Goal: Information Seeking & Learning: Learn about a topic

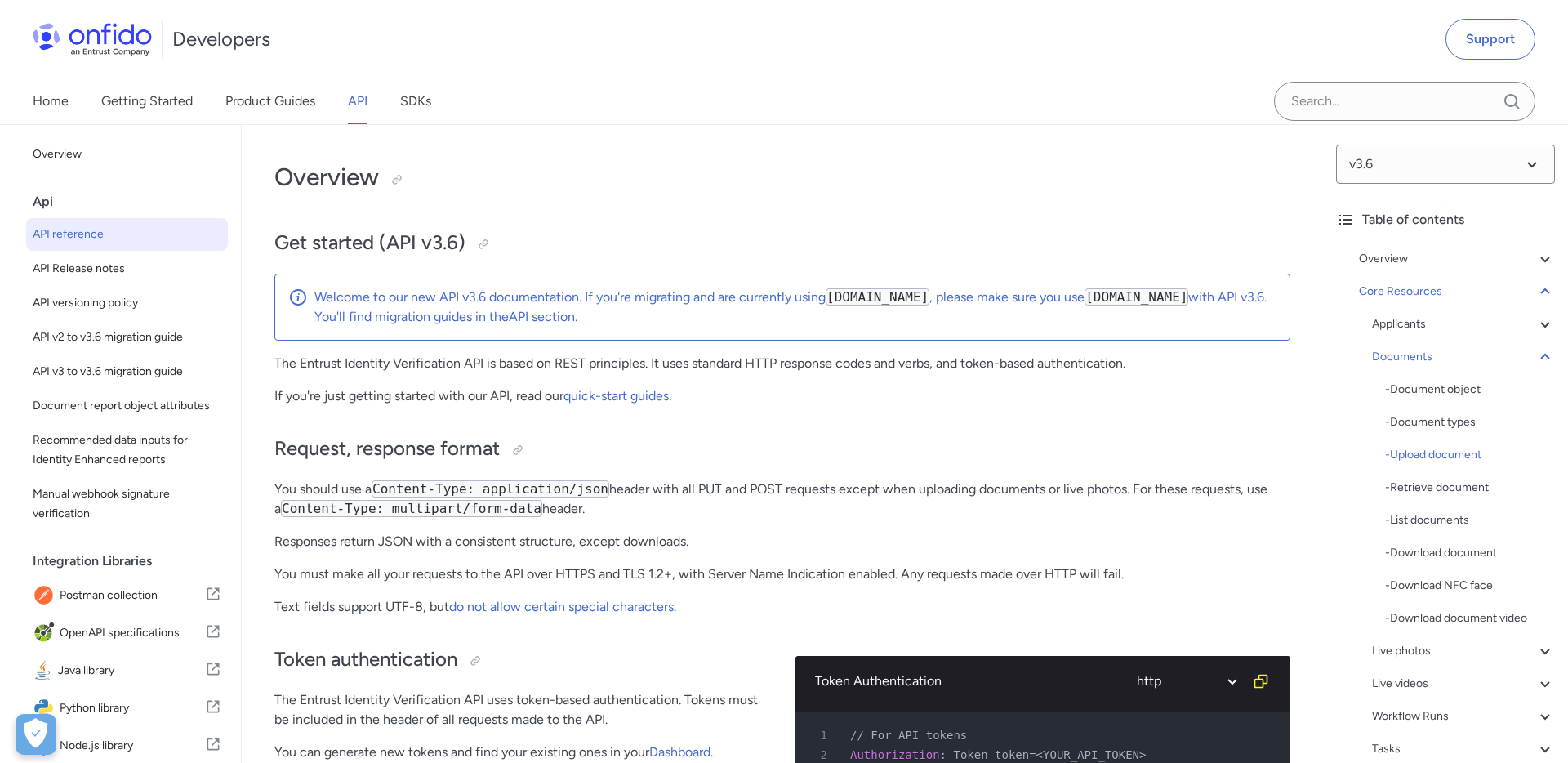
select select "http"
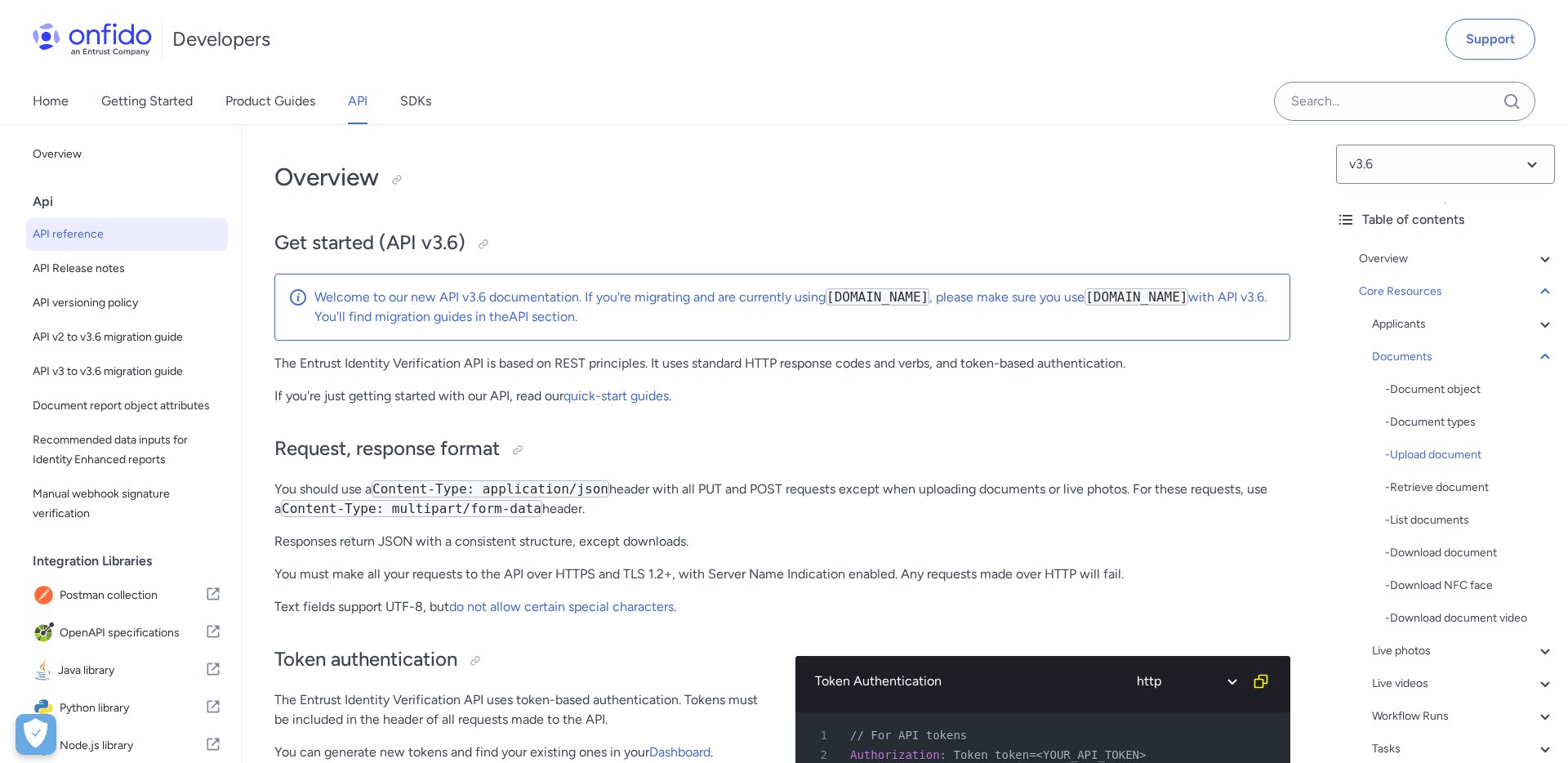
select select "http"
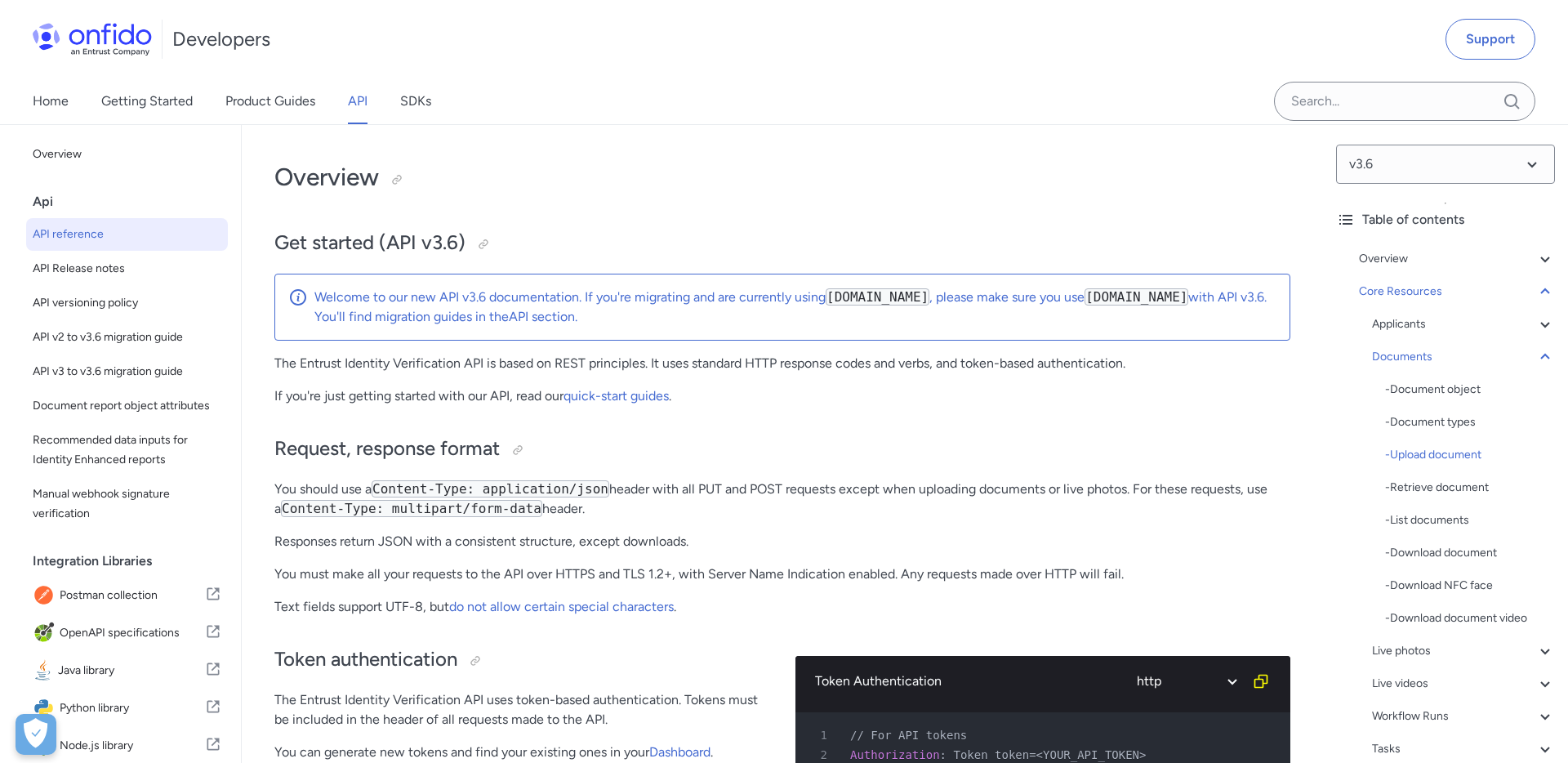
select select "http"
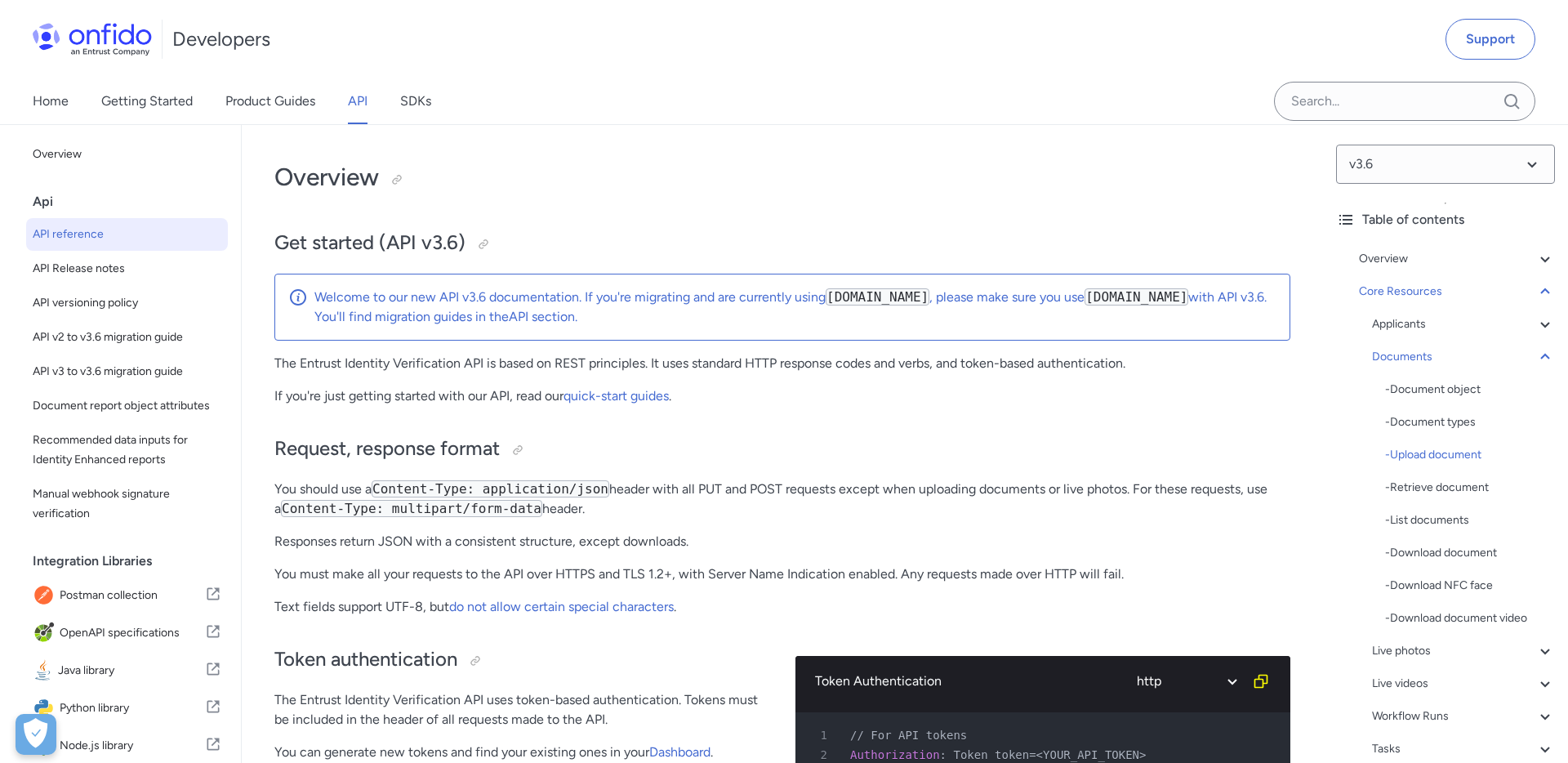
select select "http"
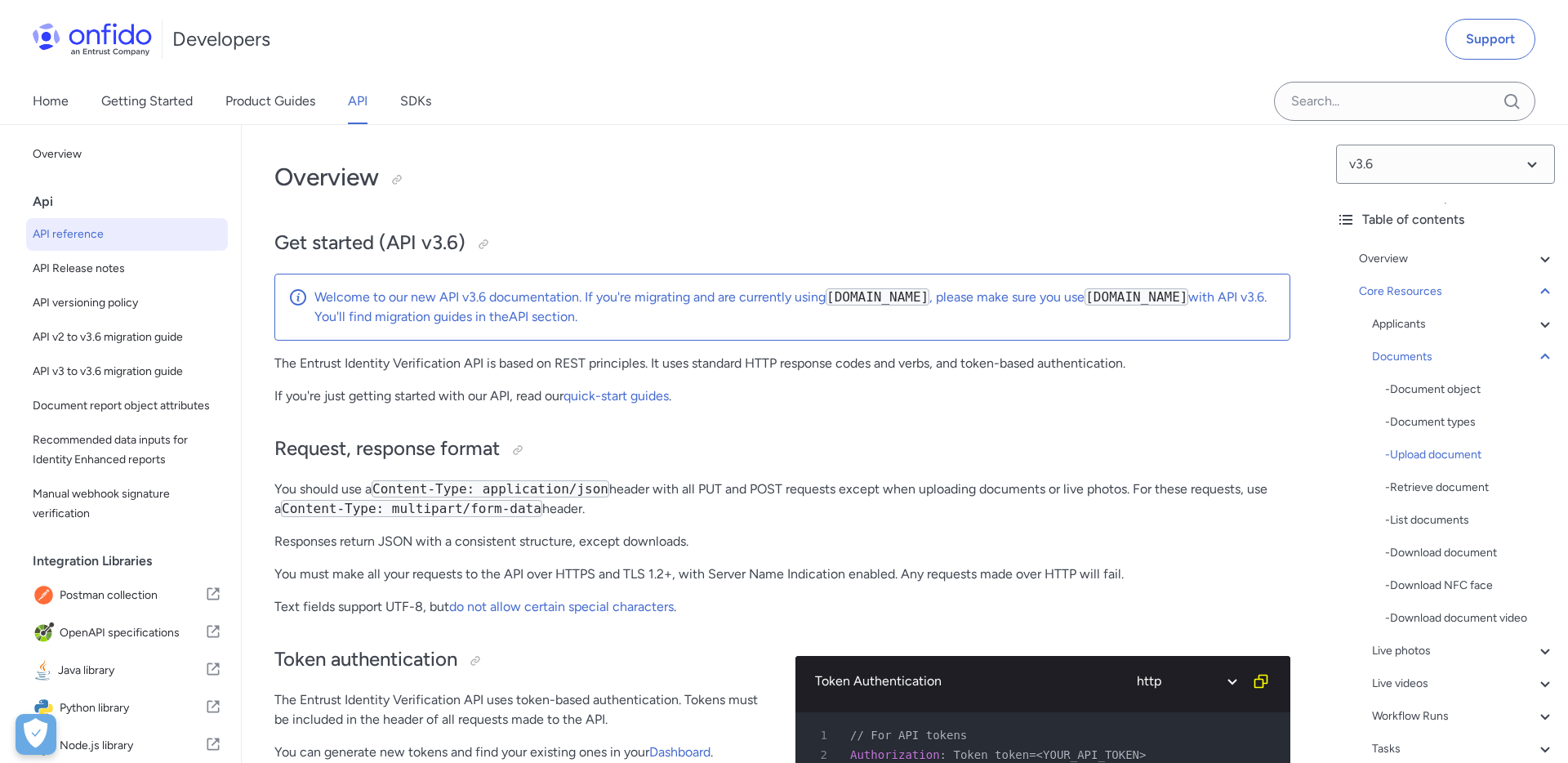
select select "http"
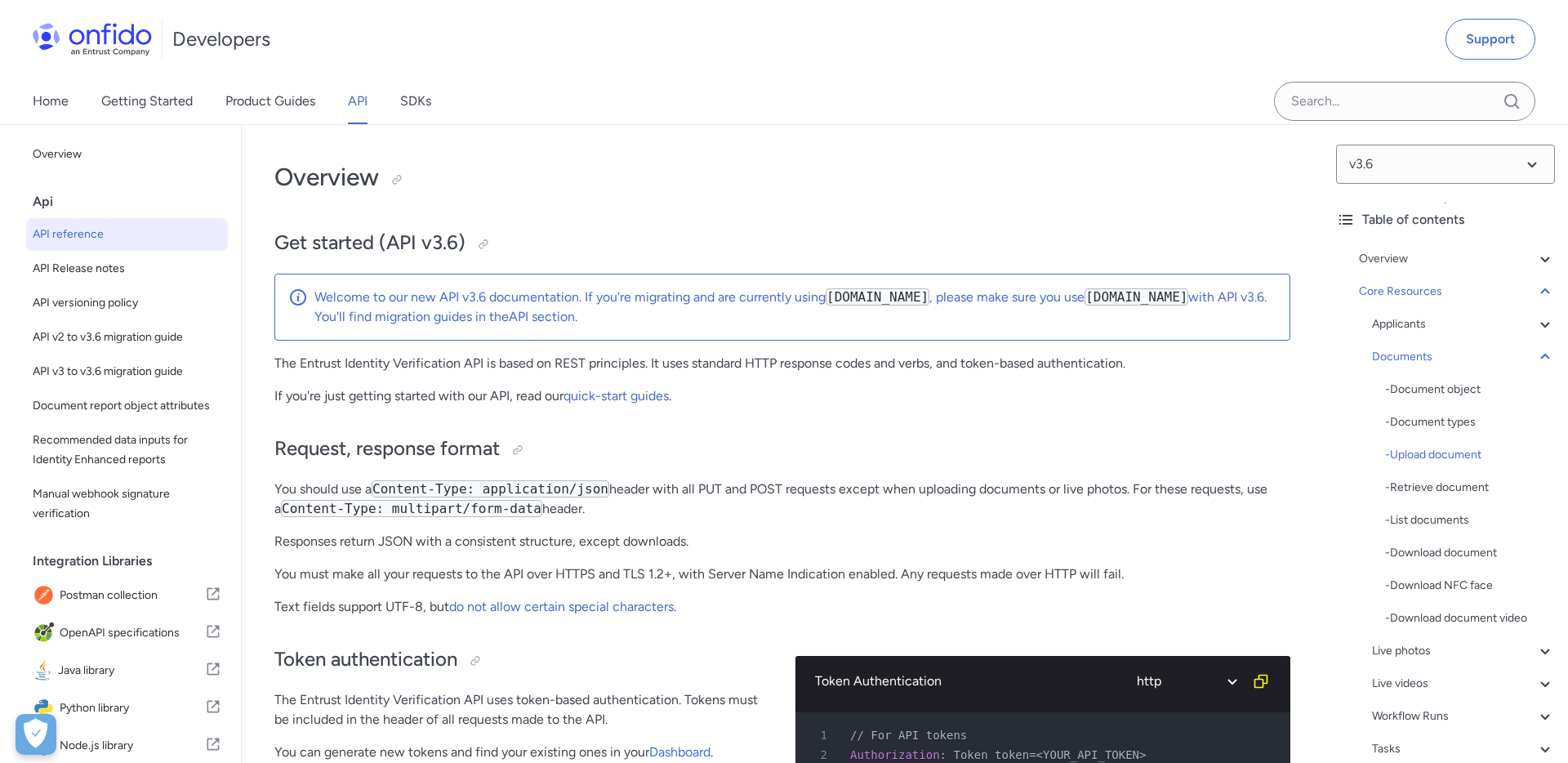
select select "http"
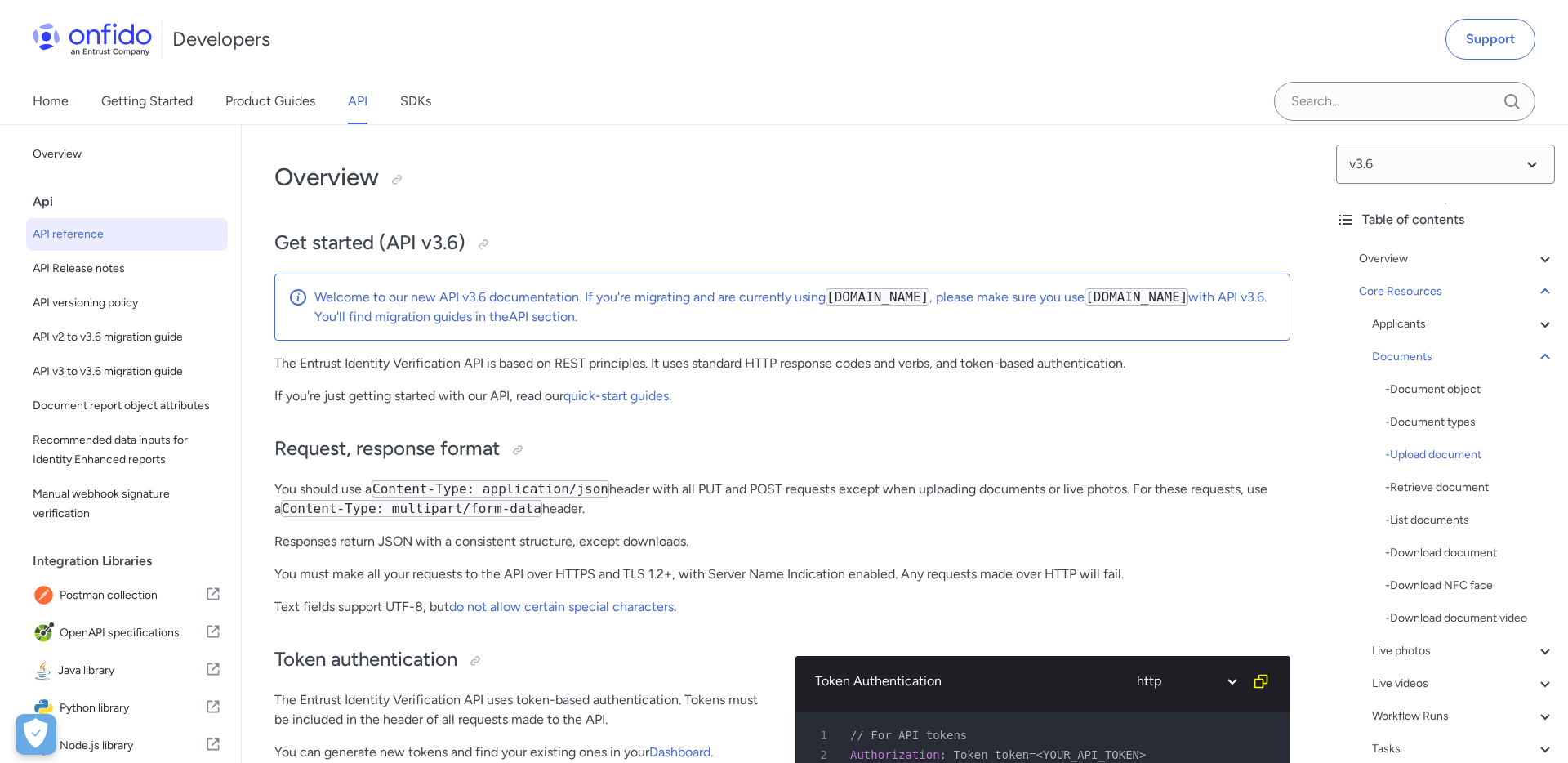
select select "http"
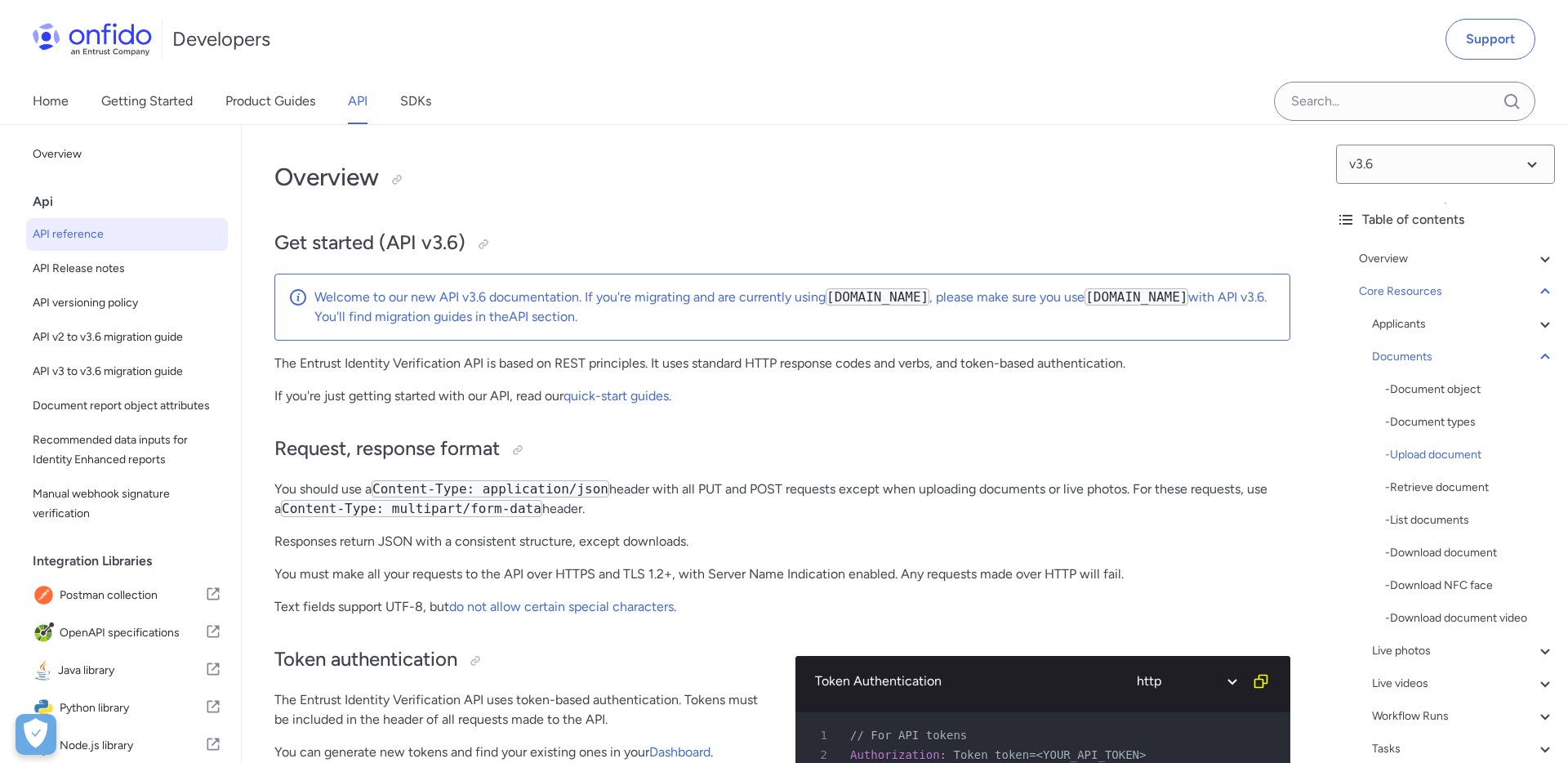
select select "http"
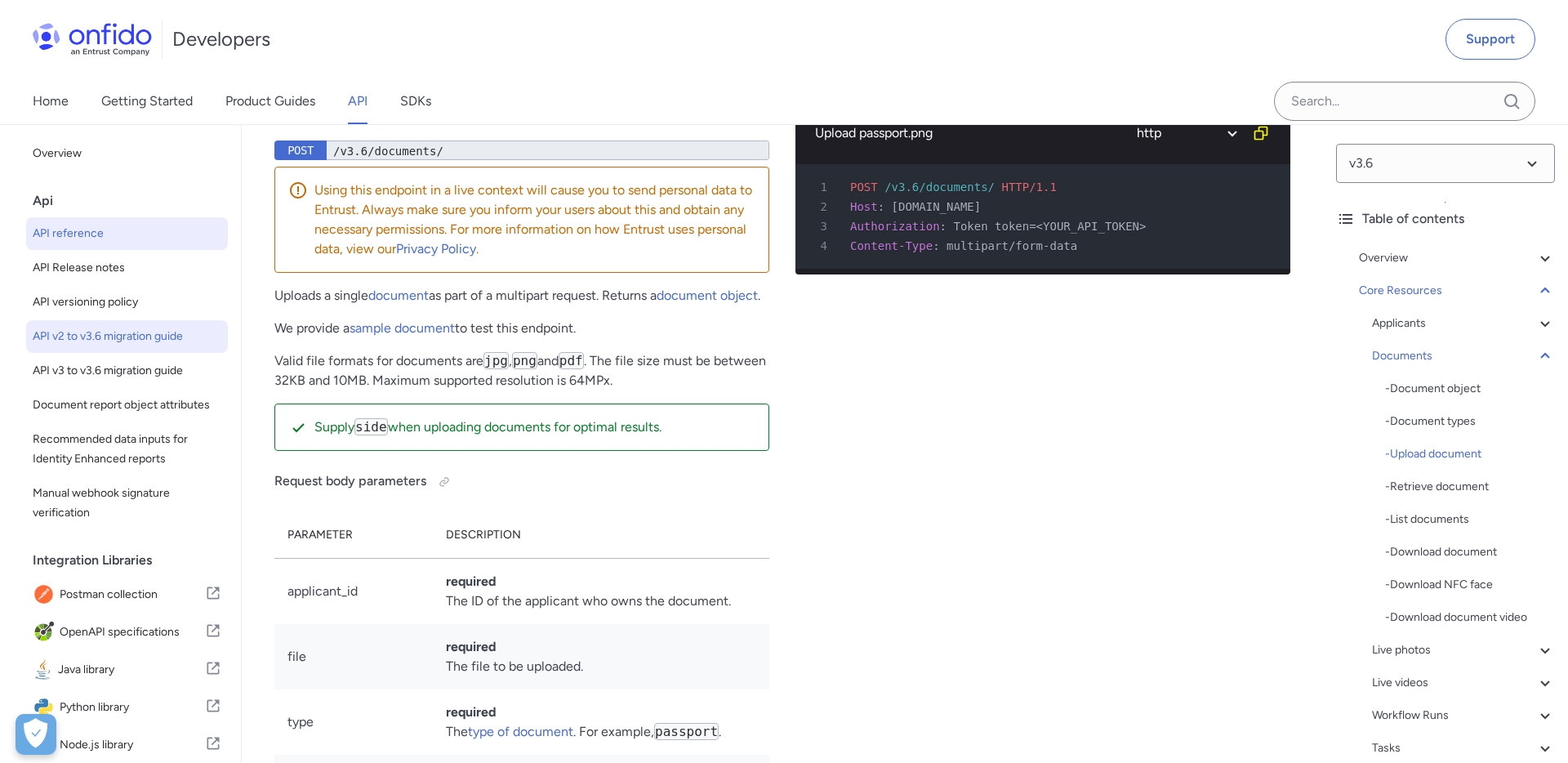
scroll to position [26755, 0]
click at [166, 334] on span "API v2 to v3.6 migration guide" at bounding box center [126, 337] width 189 height 20
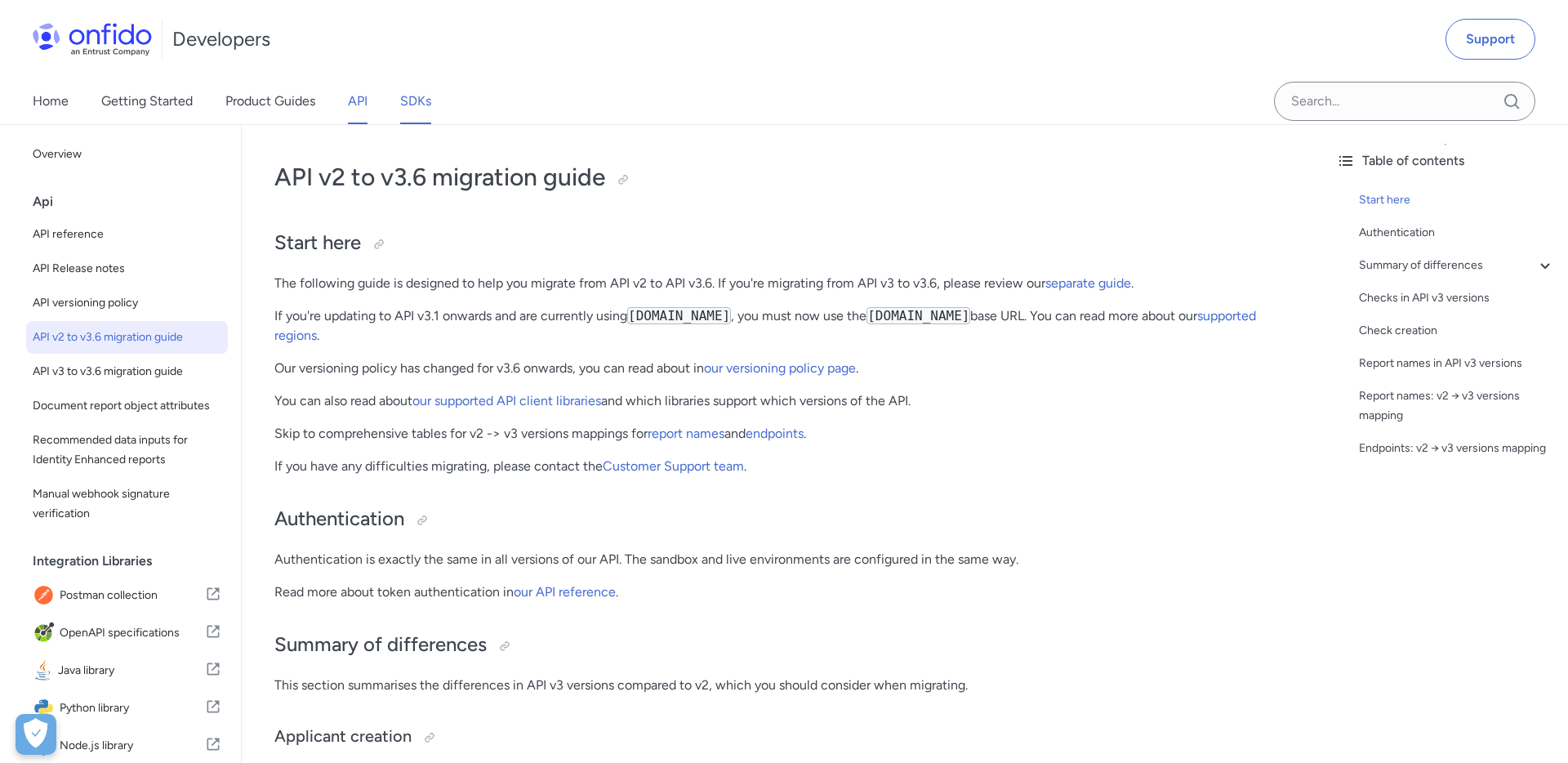
click at [419, 109] on link "SDKs" at bounding box center [415, 101] width 31 height 46
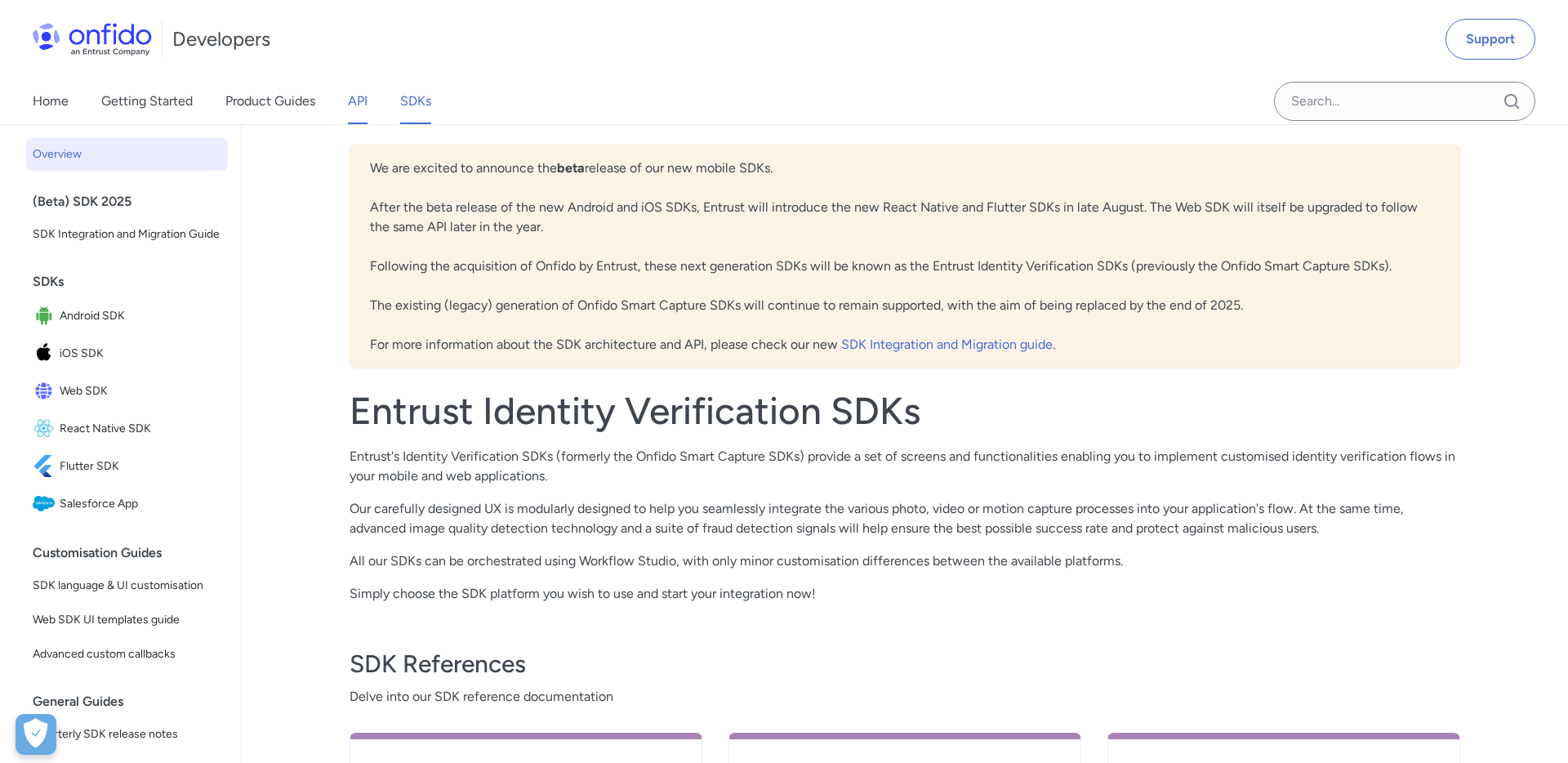
click at [350, 101] on link "API" at bounding box center [358, 101] width 20 height 46
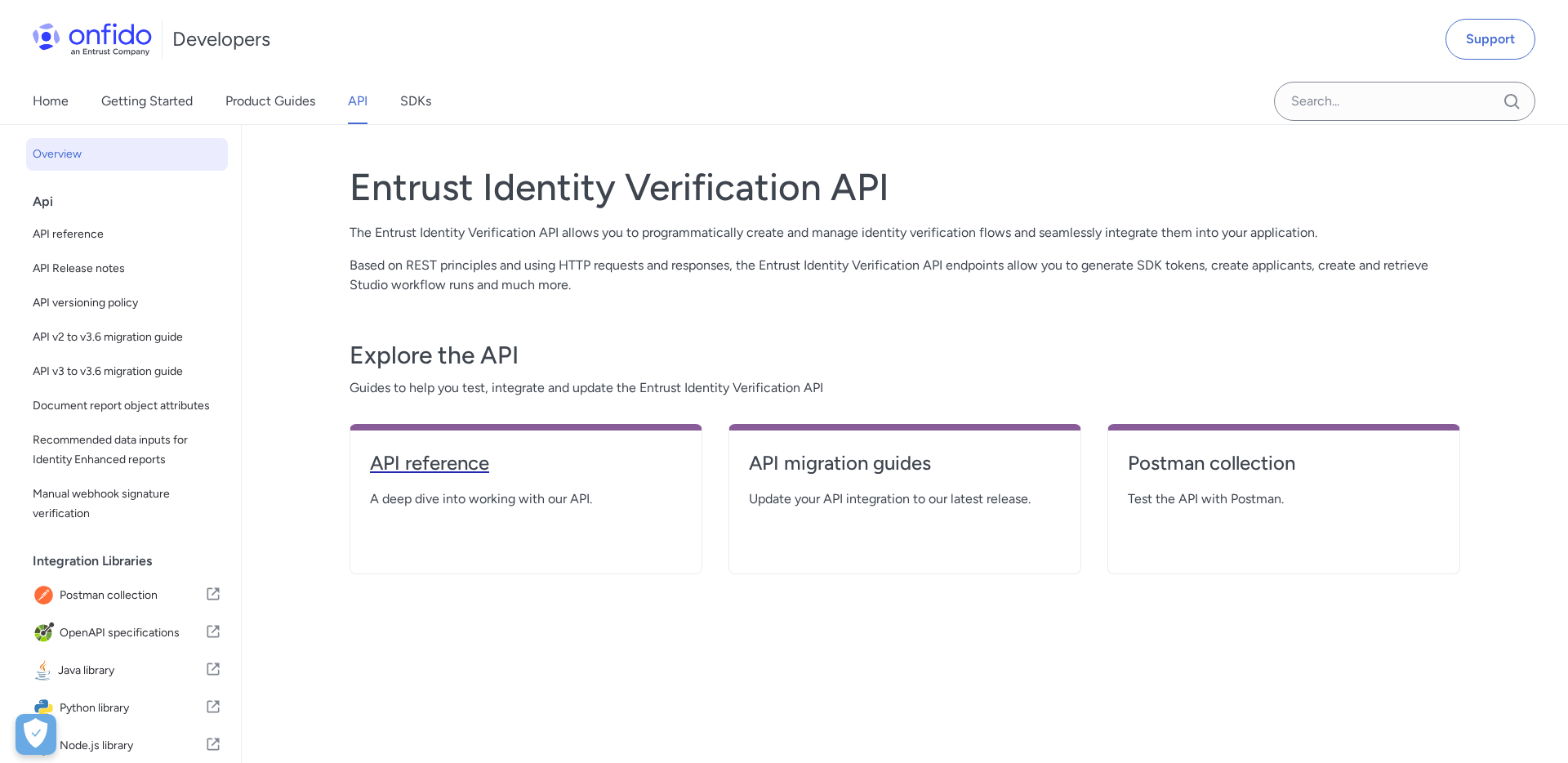
click at [475, 464] on h4 "API reference" at bounding box center [525, 462] width 312 height 26
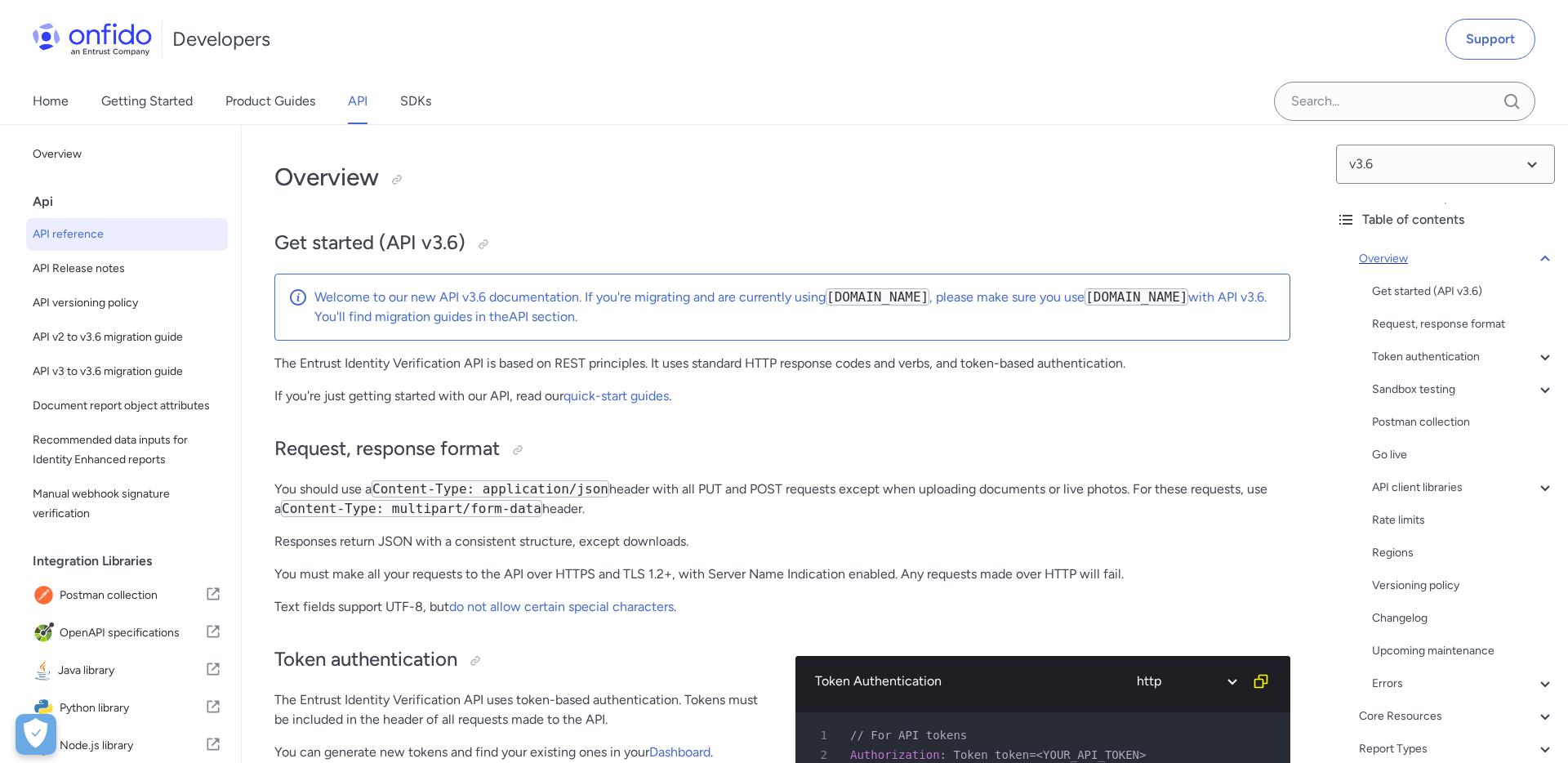
click at [1551, 257] on icon at bounding box center [1546, 259] width 20 height 20
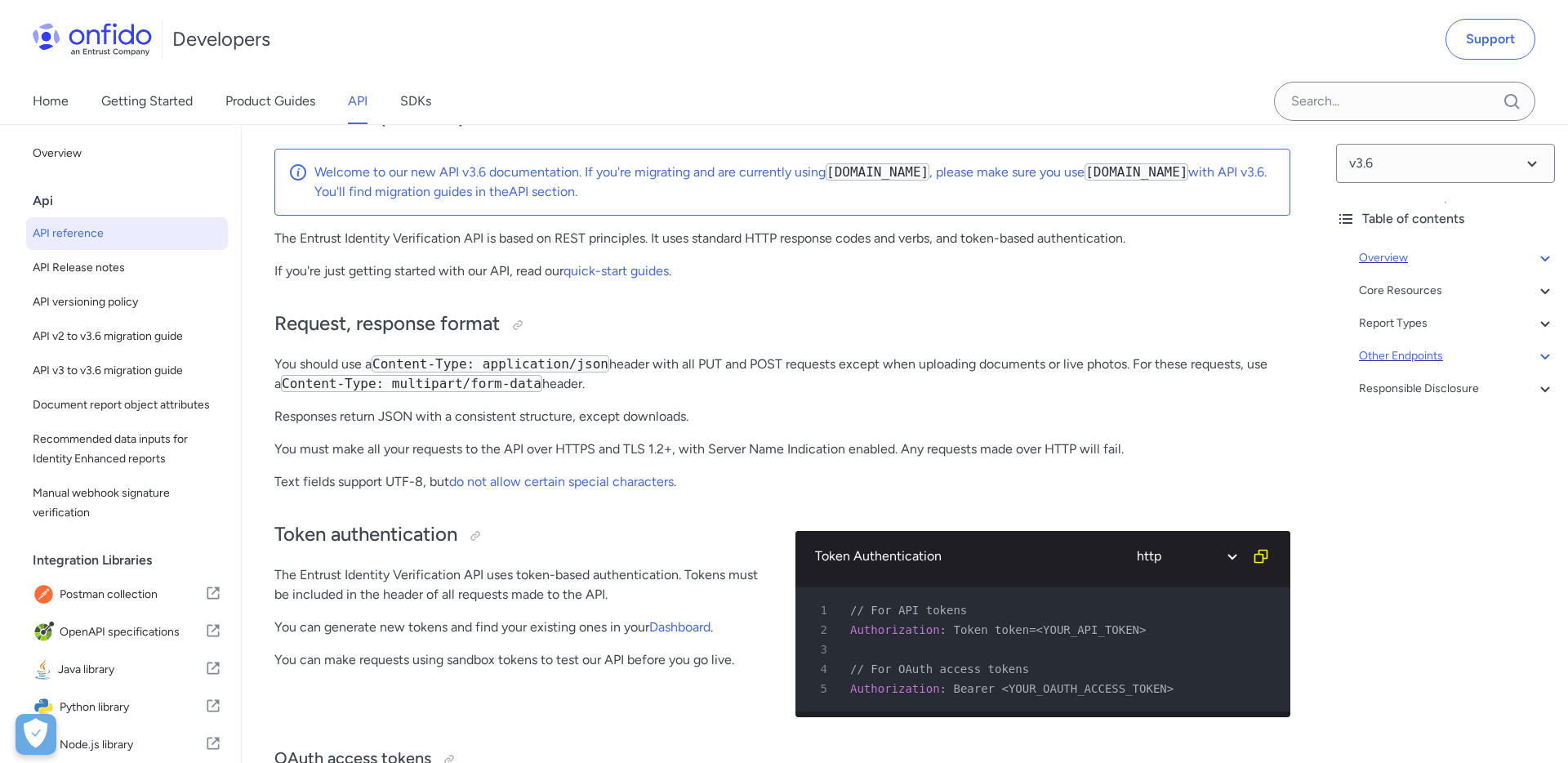
click at [1398, 359] on div "Other Endpoints" at bounding box center [1457, 357] width 196 height 20
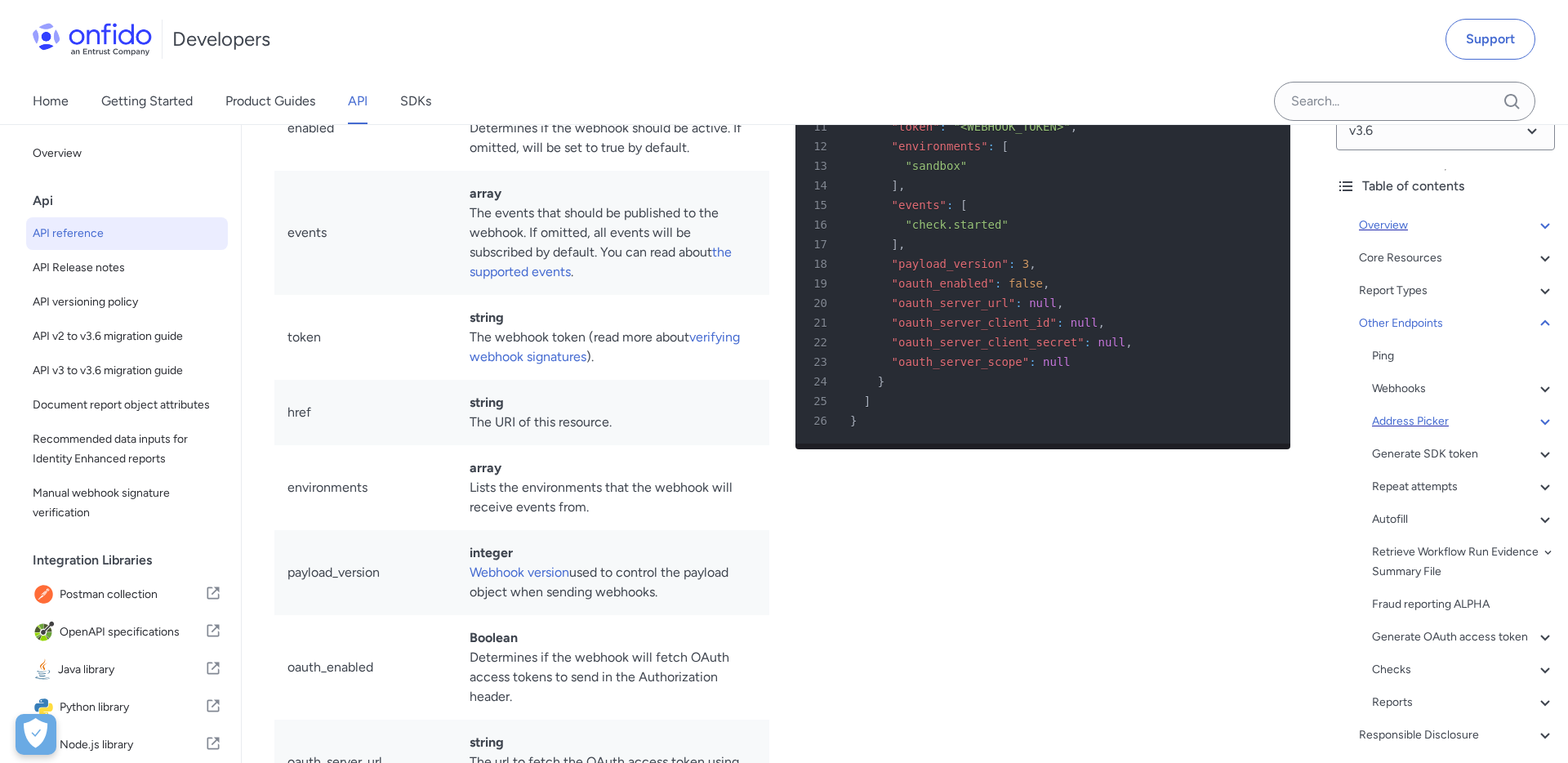
scroll to position [45, 0]
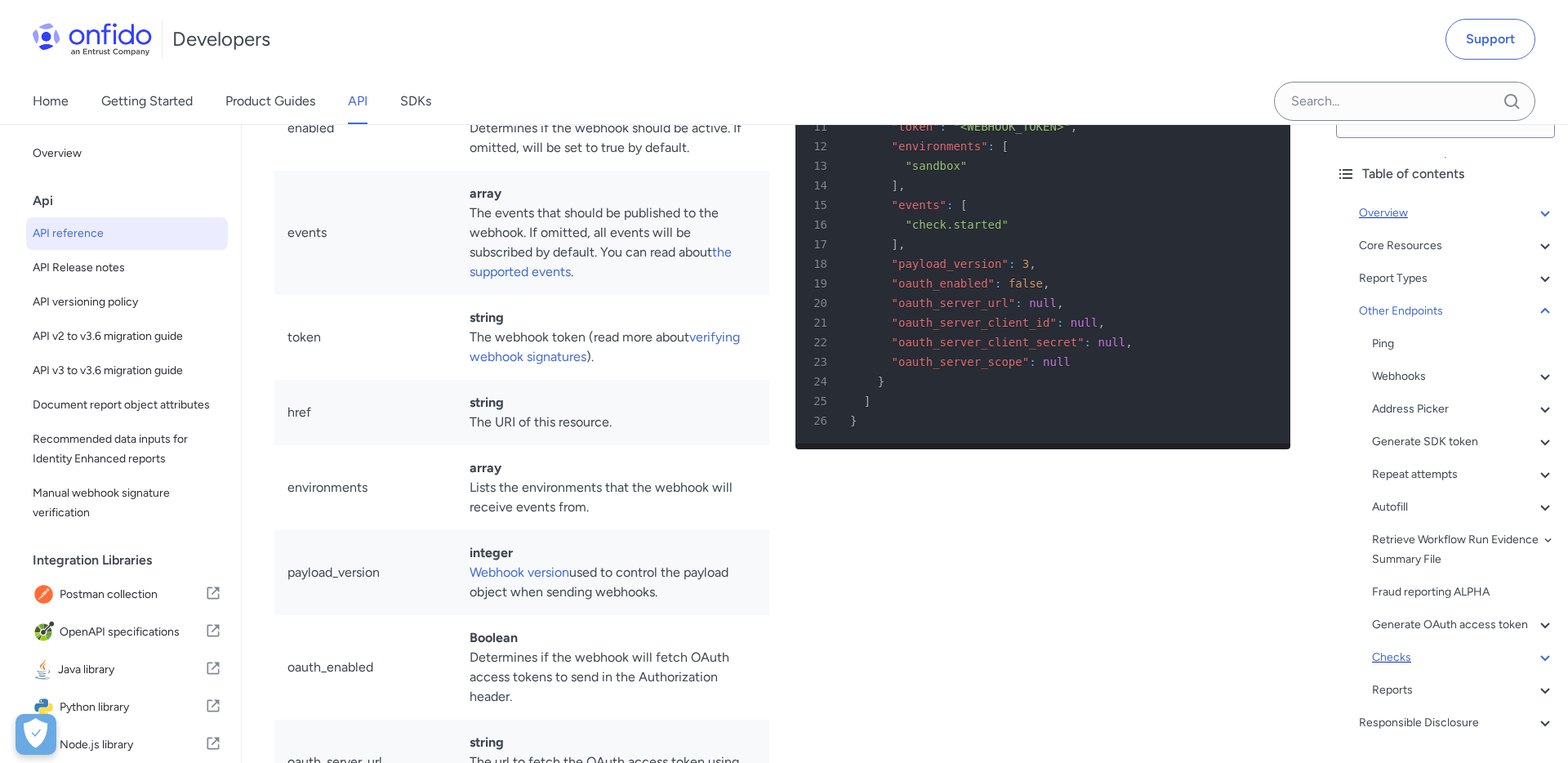
click at [1378, 662] on div "Checks" at bounding box center [1464, 657] width 183 height 20
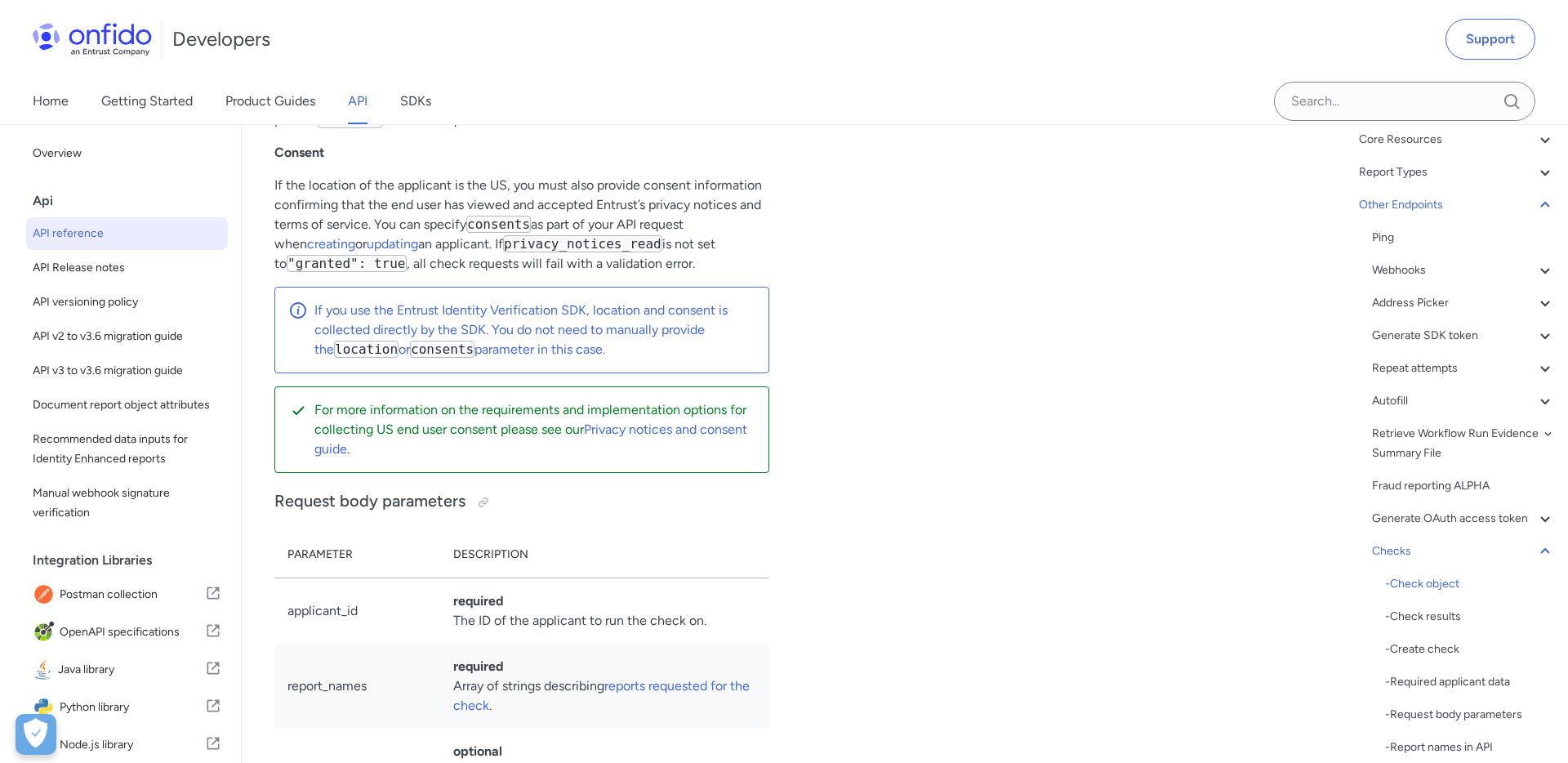
scroll to position [155, 0]
click at [1438, 642] on div "- Create check" at bounding box center [1470, 646] width 170 height 20
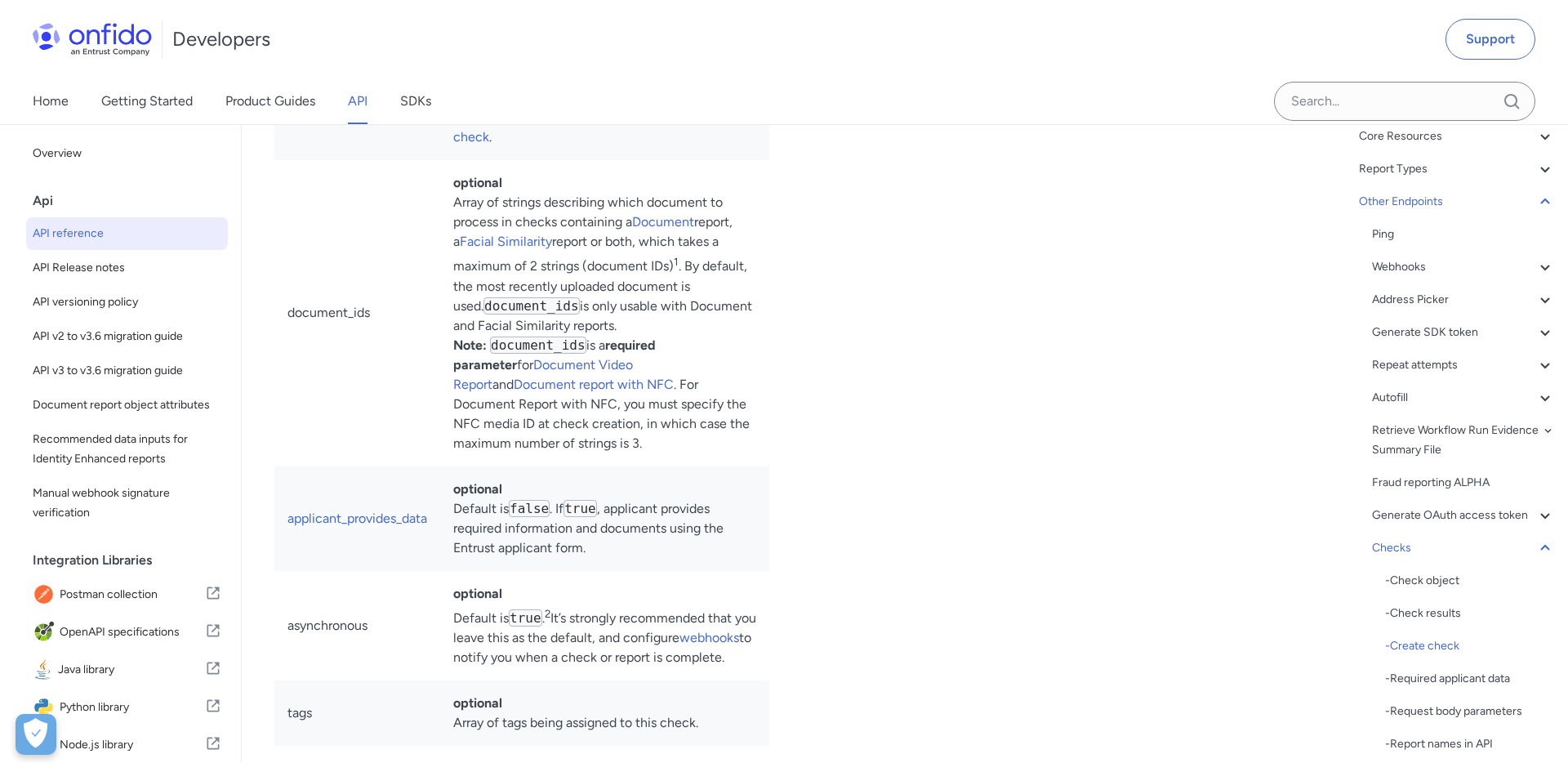
click at [417, 97] on link "SDKs" at bounding box center [415, 101] width 31 height 46
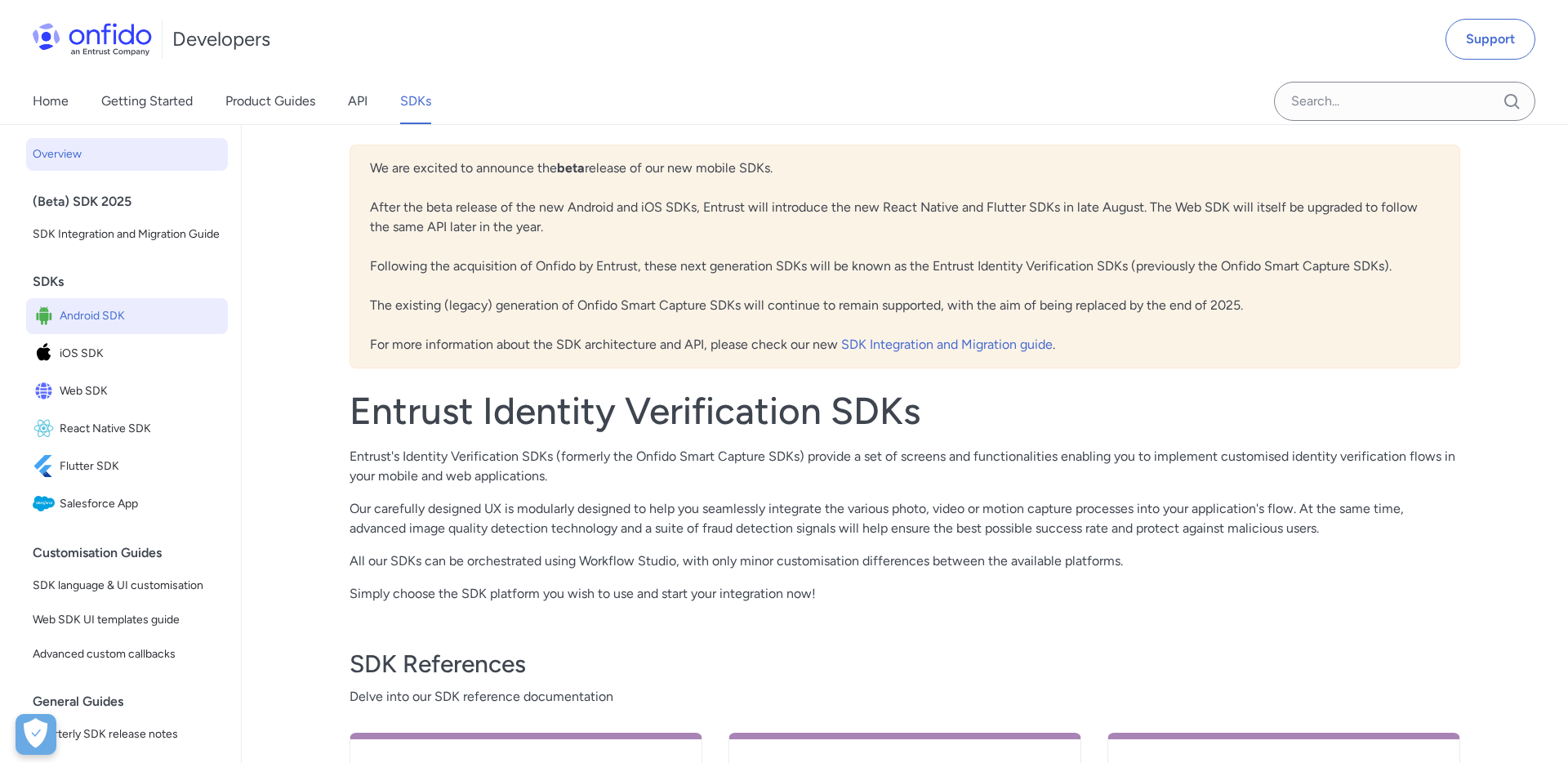
click at [109, 309] on span "Android SDK" at bounding box center [141, 316] width 162 height 23
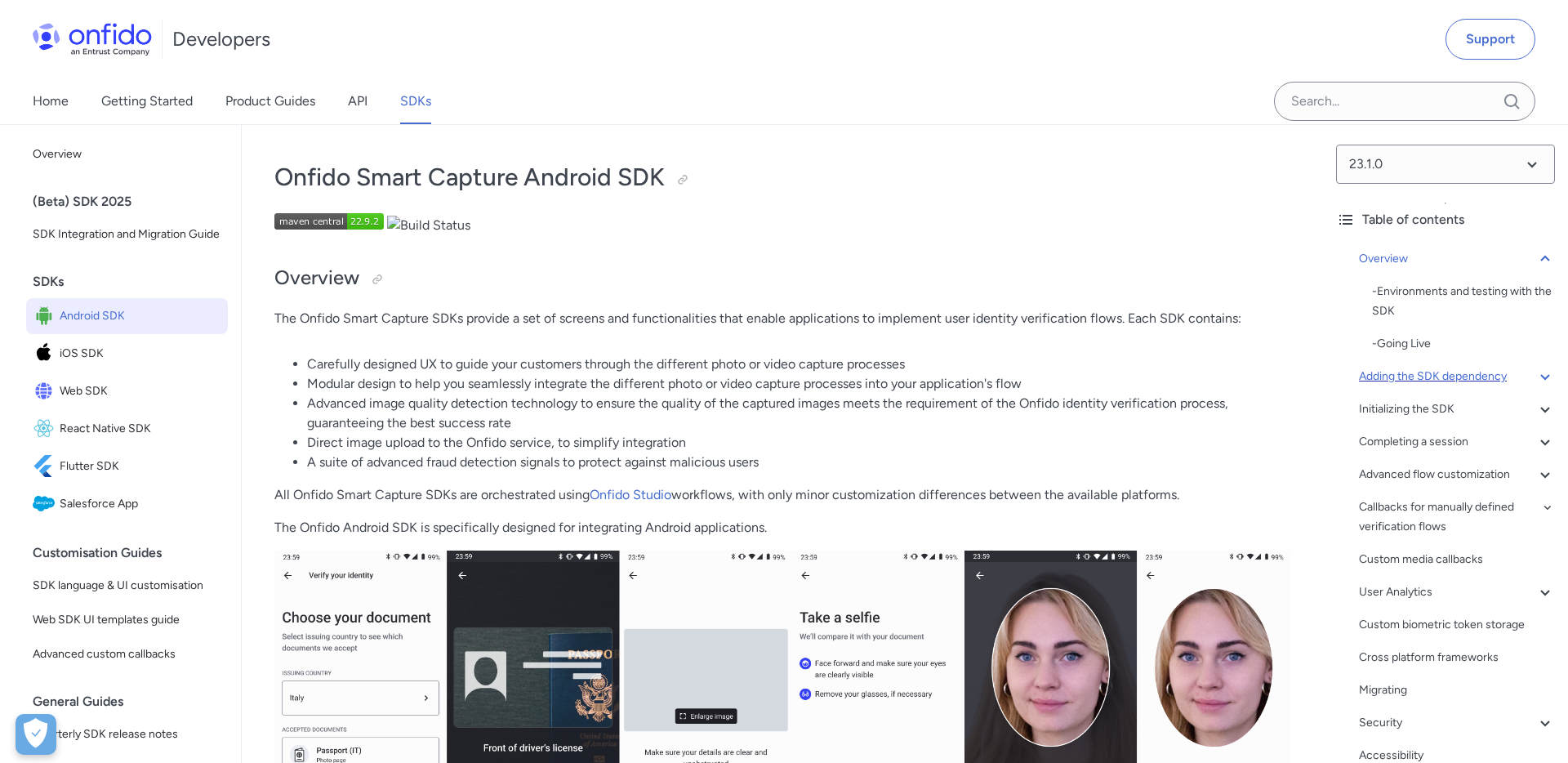
click at [1390, 379] on div "Adding the SDK dependency" at bounding box center [1457, 377] width 196 height 20
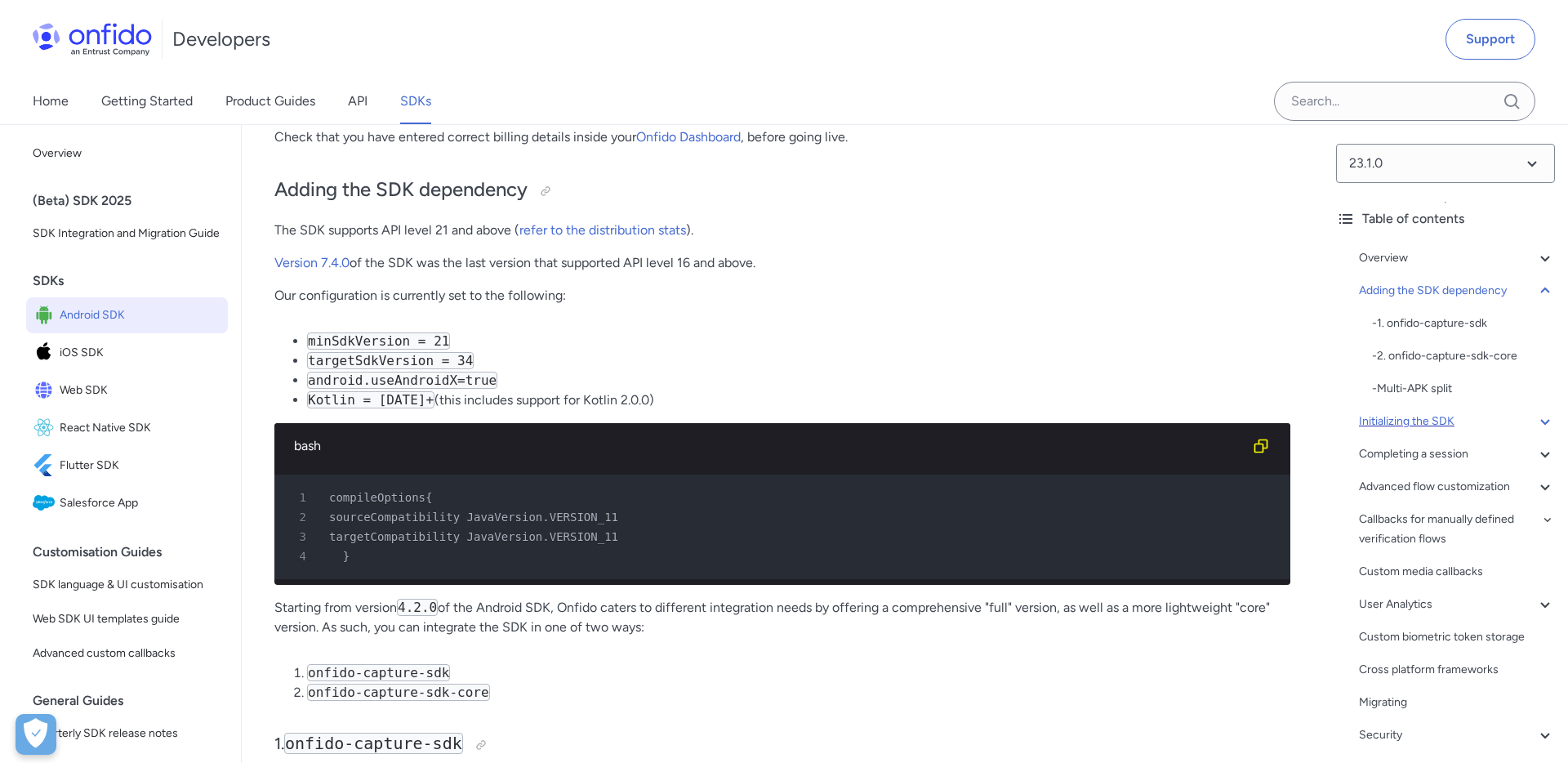
click at [1378, 426] on div "Initializing the SDK" at bounding box center [1457, 421] width 196 height 20
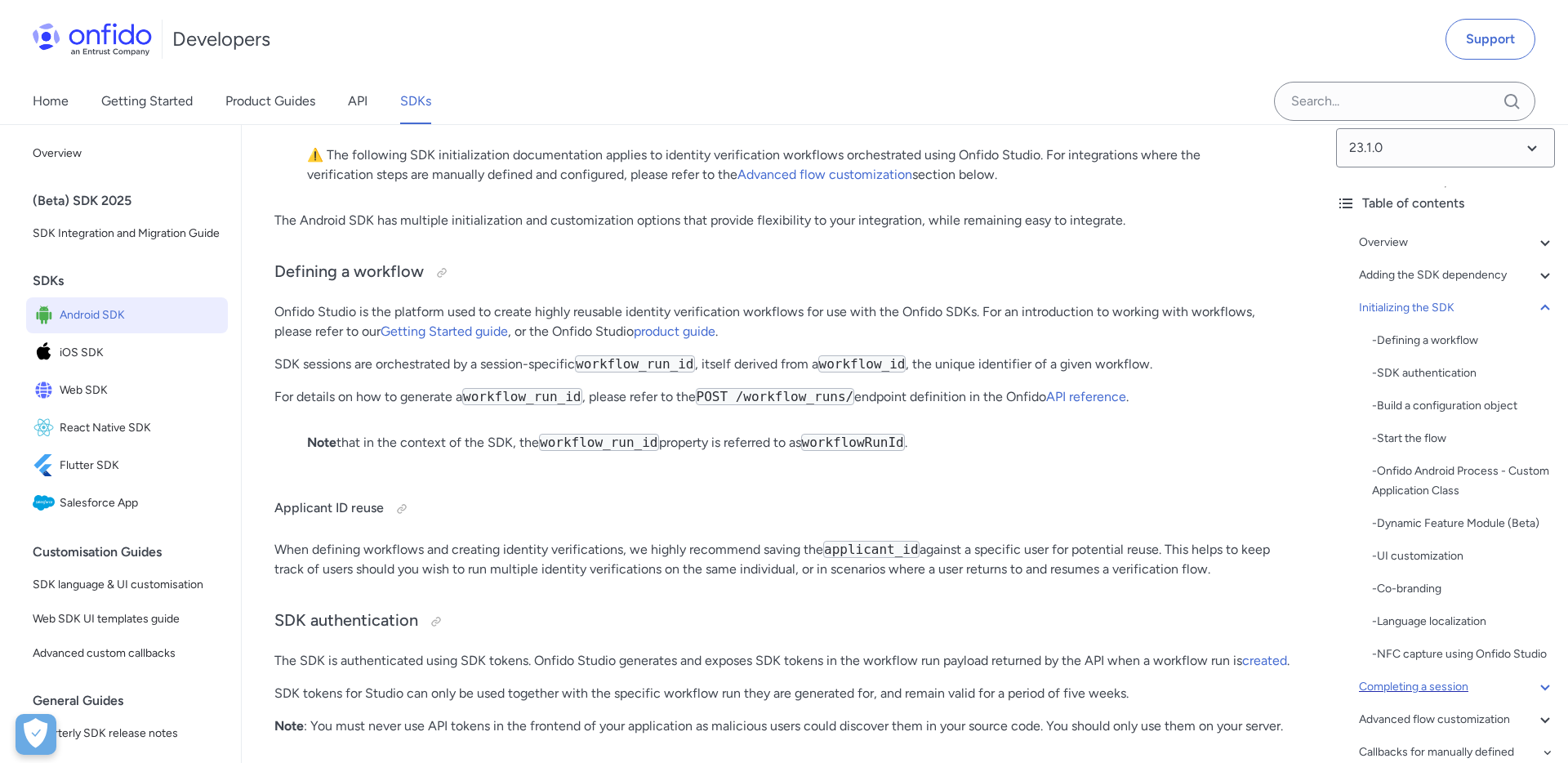
scroll to position [20, 0]
click at [1416, 719] on div "Advanced flow customization" at bounding box center [1457, 716] width 196 height 20
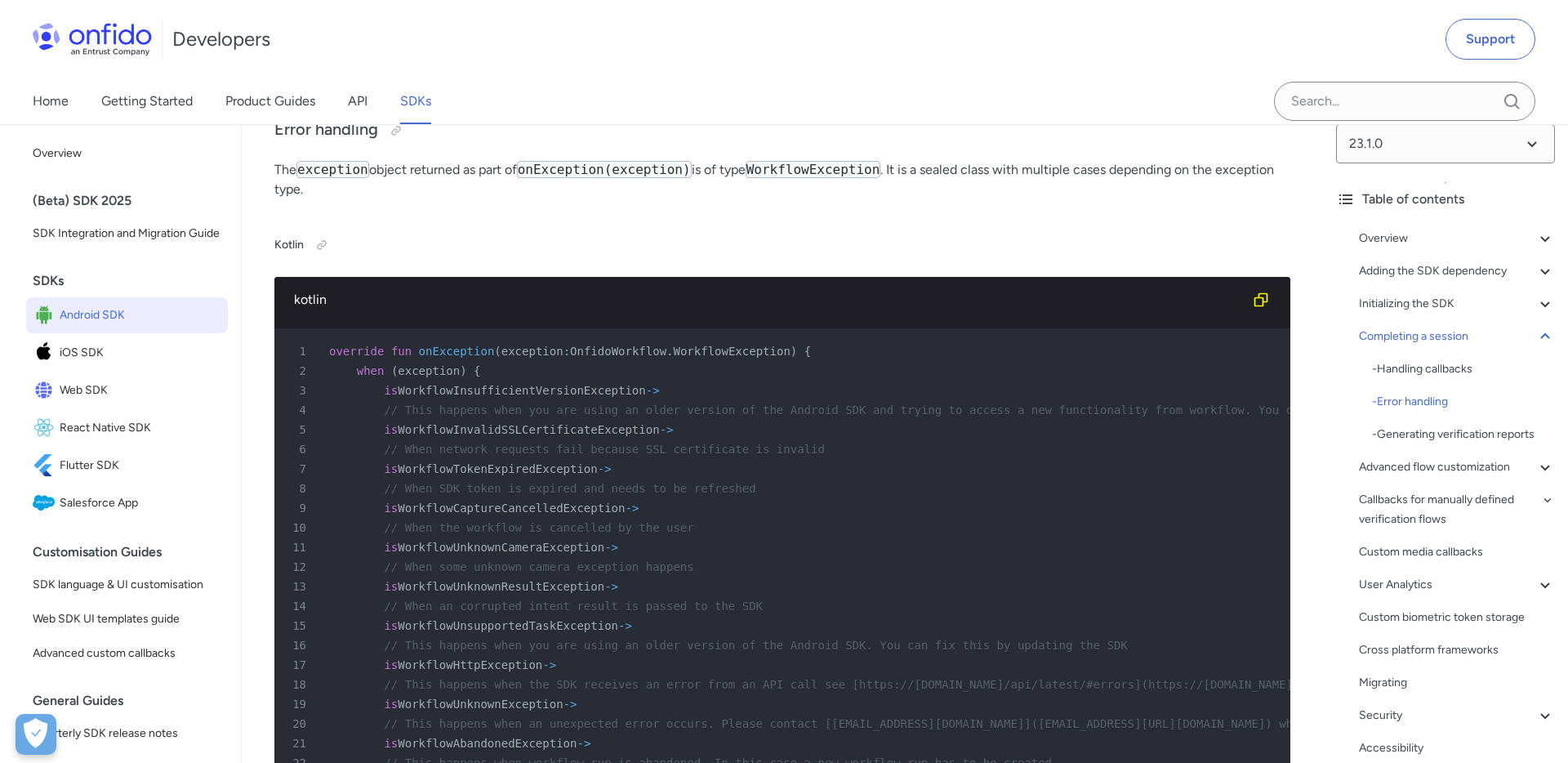
scroll to position [12932, 0]
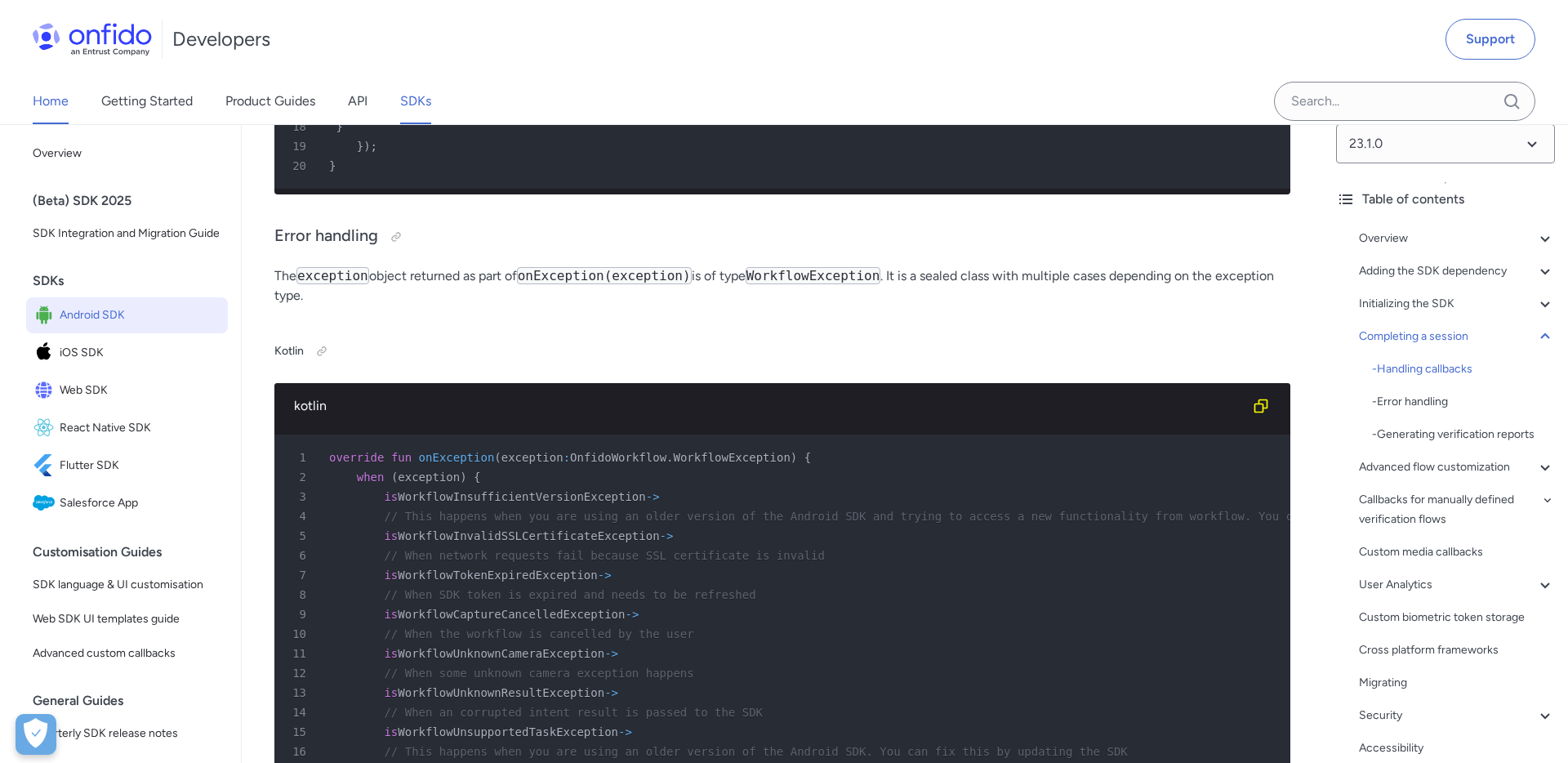
click at [63, 101] on link "Home" at bounding box center [50, 101] width 36 height 46
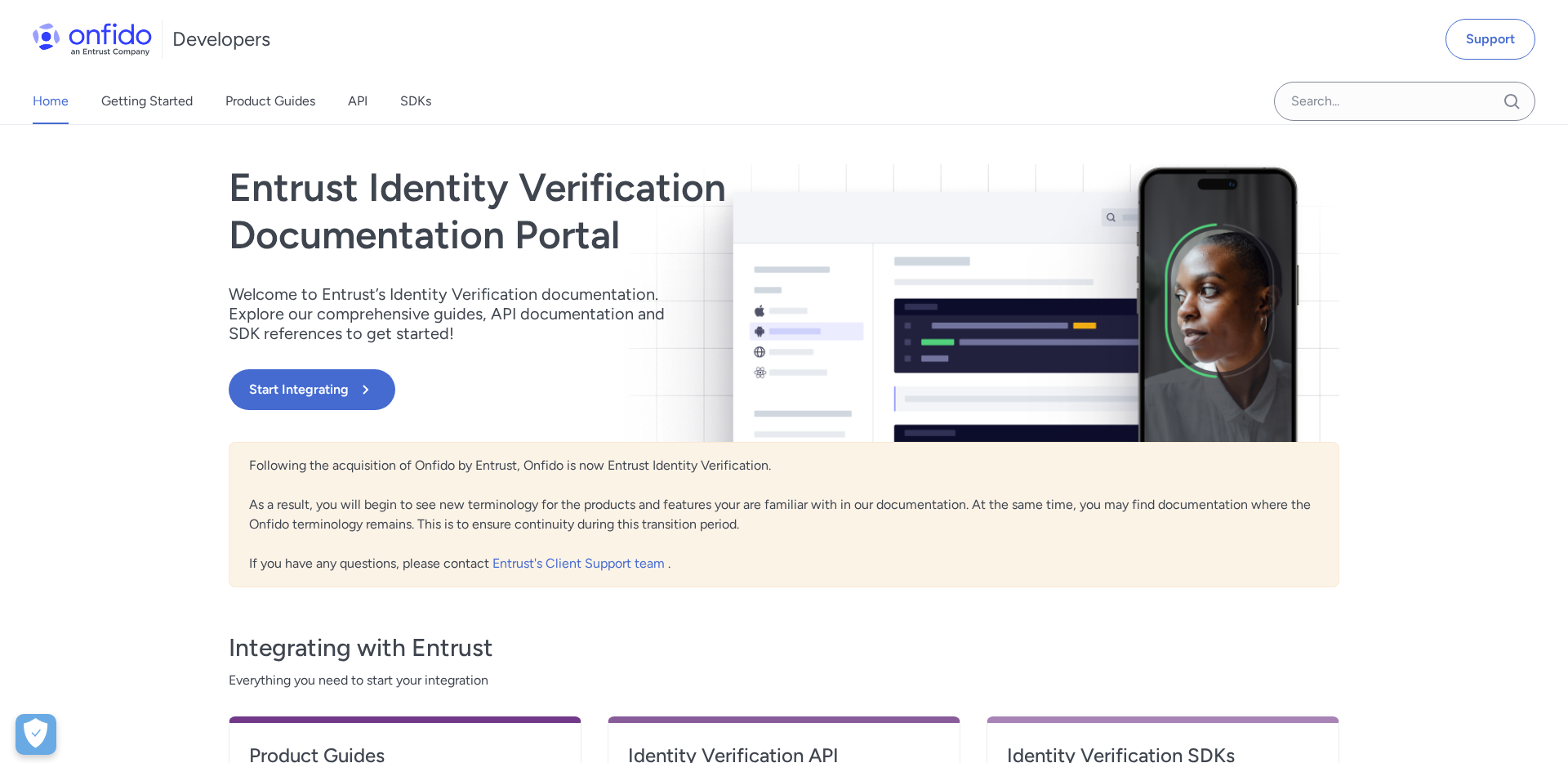
click at [648, 560] on link "Entrust's Client Support team" at bounding box center [579, 563] width 175 height 16
click at [375, 135] on div "Entrust Identity Verification Documentation Portal Welcome to Entrust’s Identit…" at bounding box center [784, 558] width 1176 height 866
click at [153, 111] on link "Getting Started" at bounding box center [147, 101] width 91 height 46
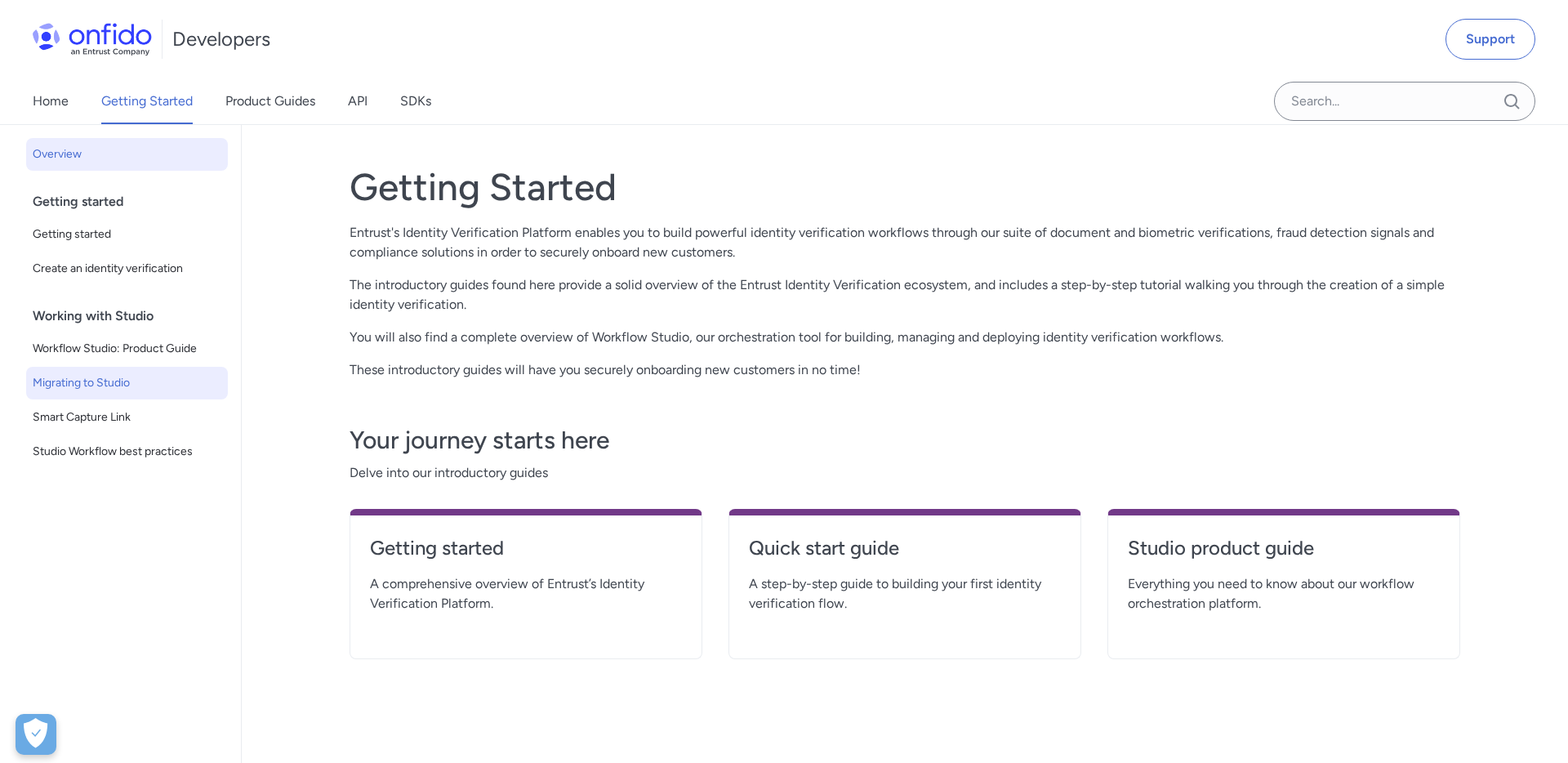
click at [85, 383] on span "Migrating to Studio" at bounding box center [126, 383] width 189 height 20
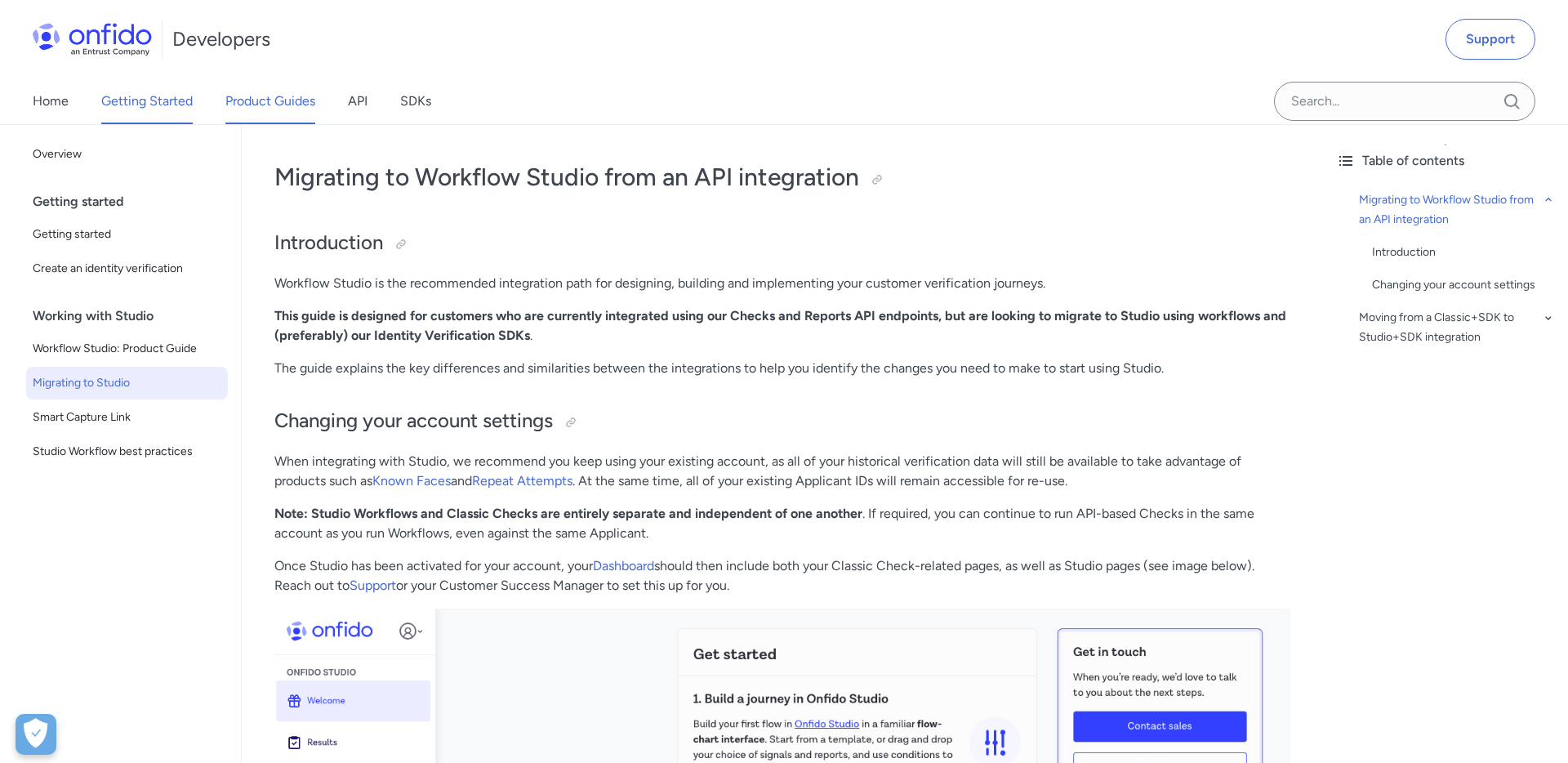
click at [257, 109] on link "Product Guides" at bounding box center [270, 101] width 90 height 46
click at [370, 92] on div "Home Getting Started Product Guides API SDKs" at bounding box center [248, 101] width 496 height 46
